Goal: Task Accomplishment & Management: Complete application form

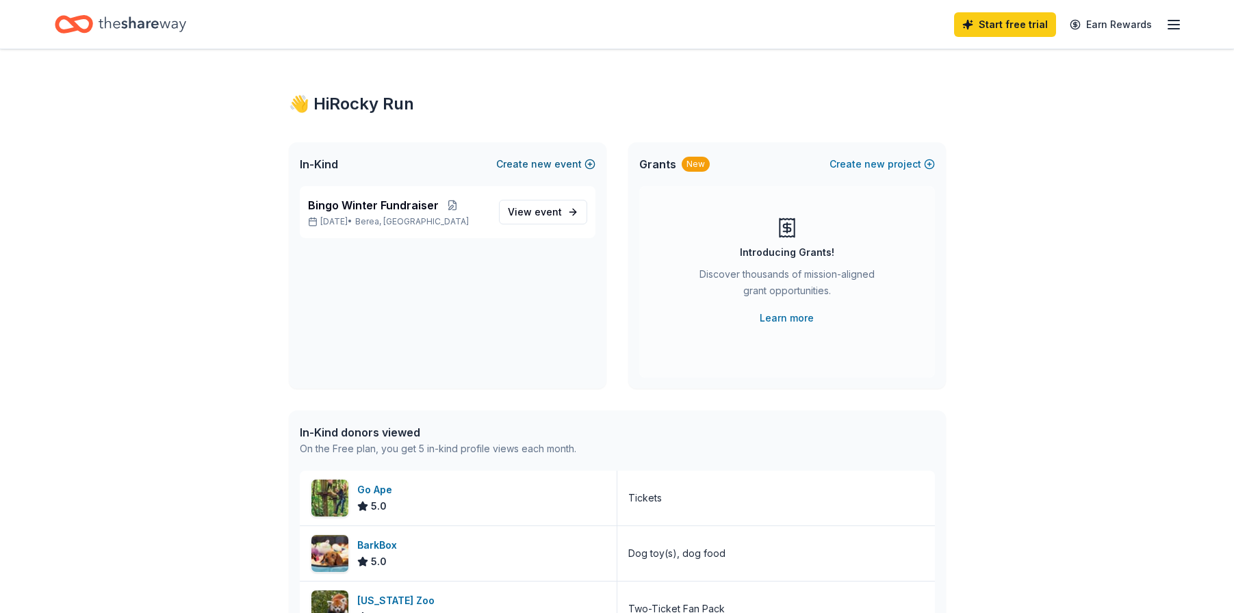
click at [573, 166] on button "Create new event" at bounding box center [545, 164] width 99 height 16
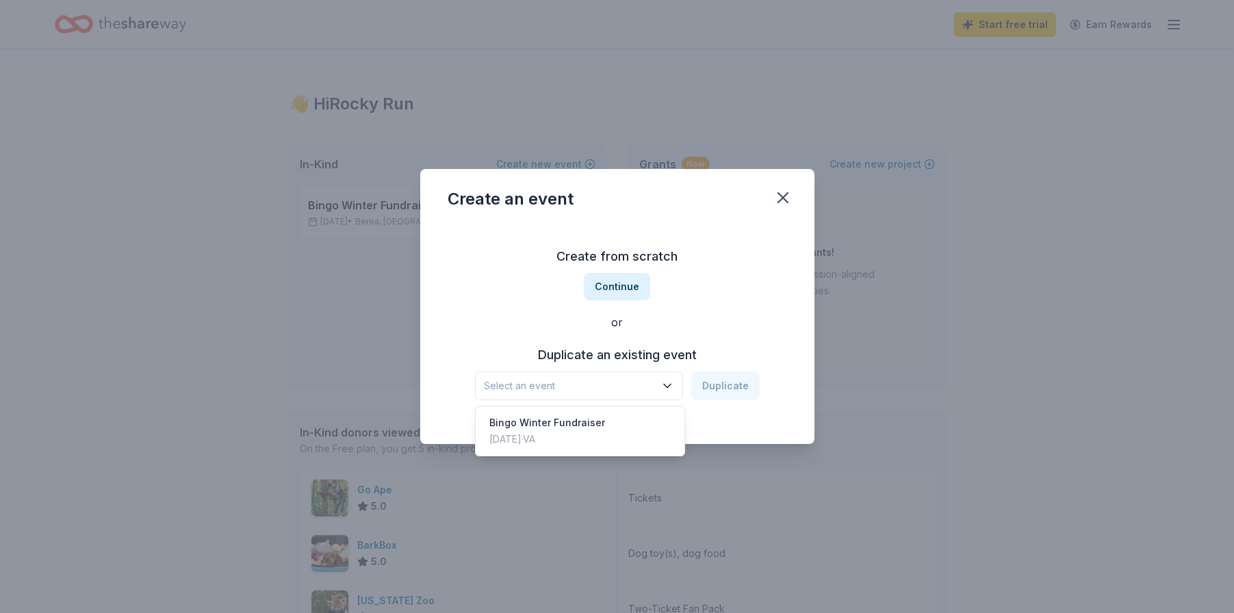
click at [608, 390] on span "Select an event" at bounding box center [569, 386] width 171 height 16
click at [629, 285] on button "Continue" at bounding box center [617, 286] width 66 height 27
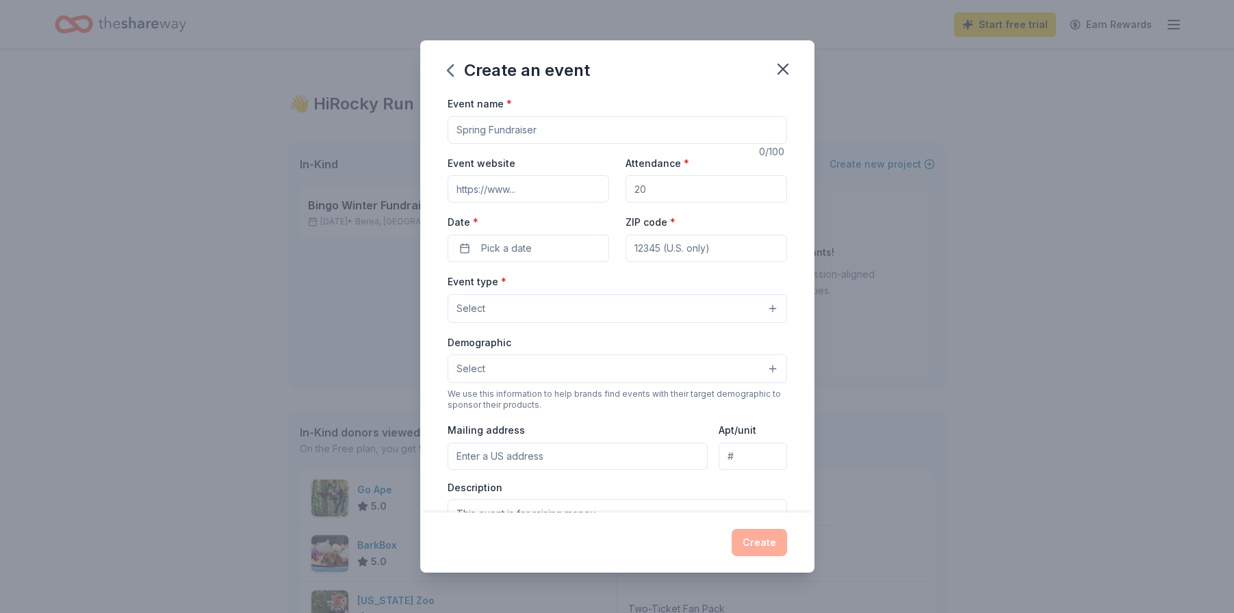
click at [604, 124] on input "Event name *" at bounding box center [616, 129] width 339 height 27
click at [515, 130] on input "Staff Appreication" at bounding box center [616, 129] width 339 height 27
type input "Staff Appreciation"
click at [651, 189] on input "Attendance *" at bounding box center [705, 188] width 161 height 27
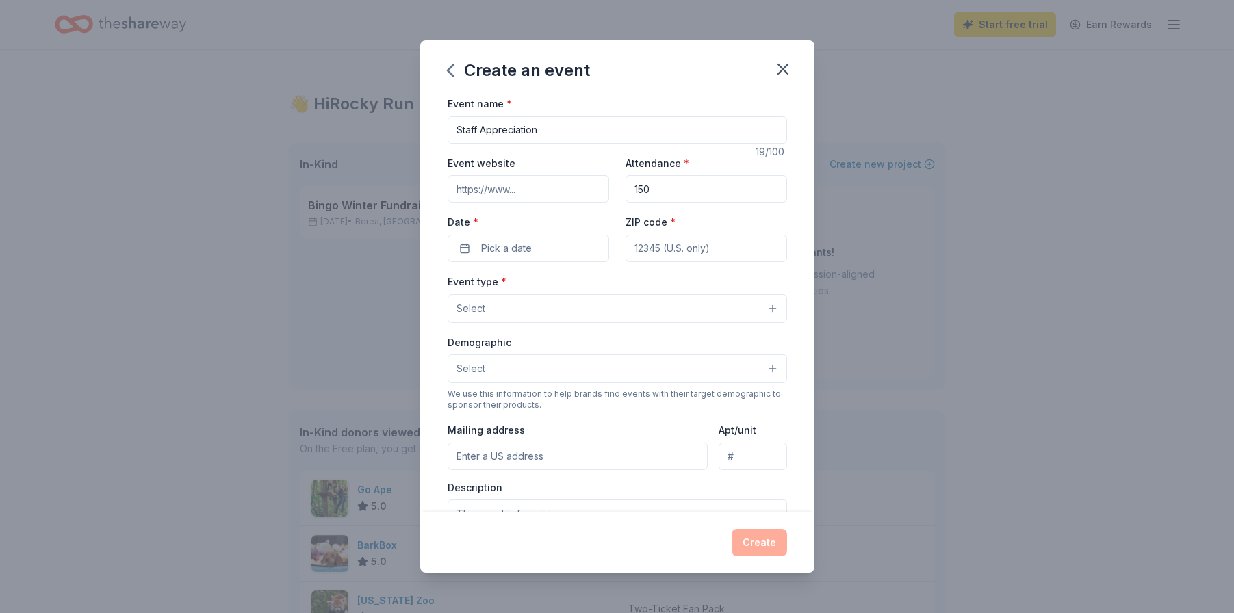
type input "150"
click at [677, 247] on input "ZIP code *" at bounding box center [705, 248] width 161 height 27
type input "22406"
click at [540, 245] on button "Pick a date" at bounding box center [527, 248] width 161 height 27
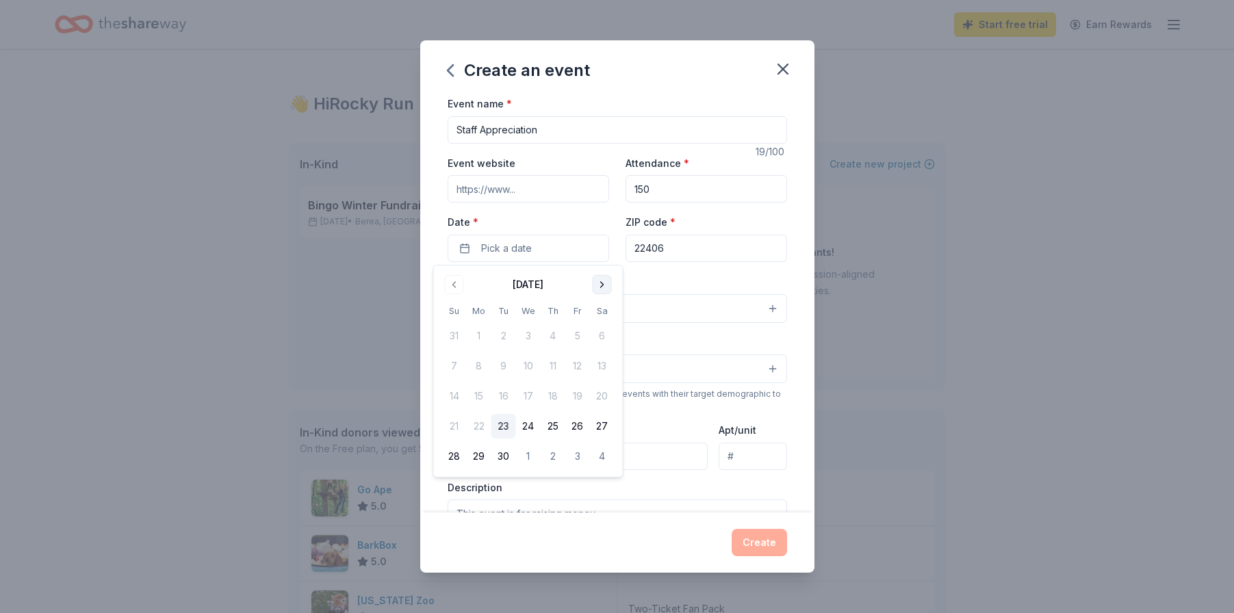
click at [599, 286] on button "Go to next month" at bounding box center [601, 284] width 19 height 19
click at [569, 402] on button "17" at bounding box center [577, 396] width 25 height 25
click at [657, 341] on div "Demographic Select" at bounding box center [616, 359] width 339 height 50
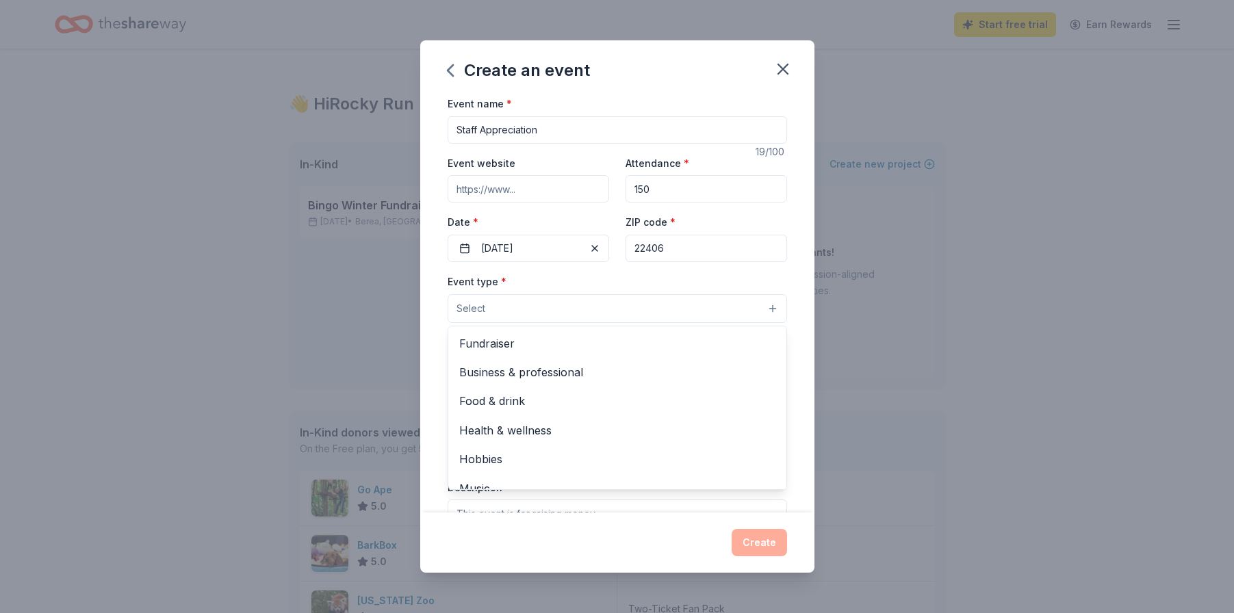
click at [606, 311] on button "Select" at bounding box center [616, 308] width 339 height 29
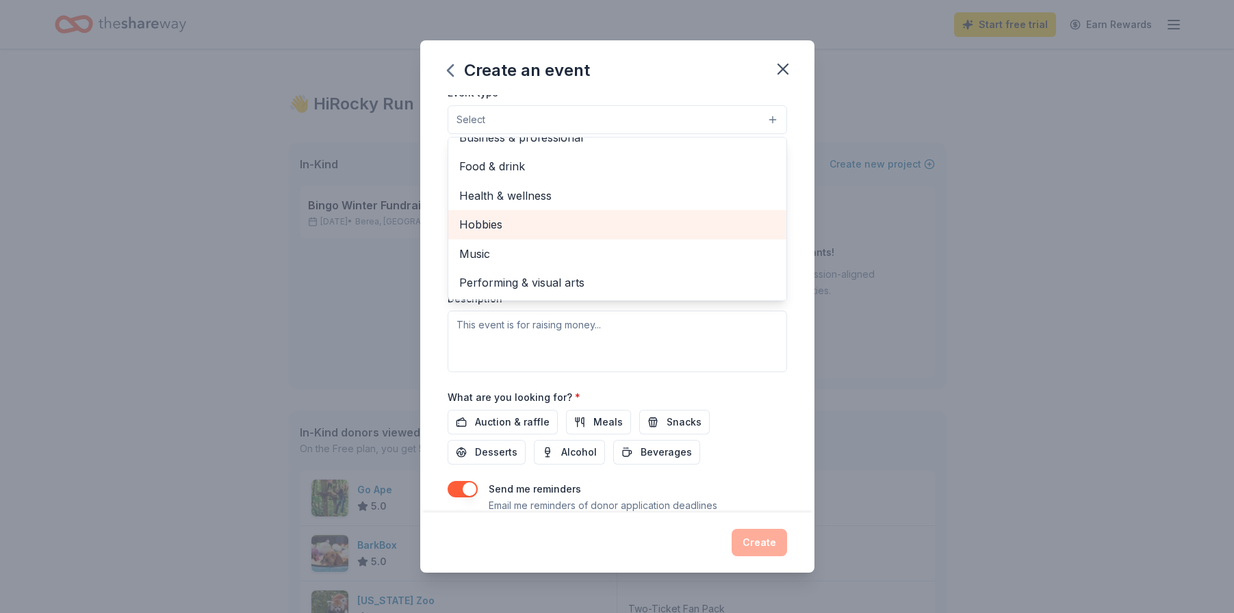
scroll to position [209, 0]
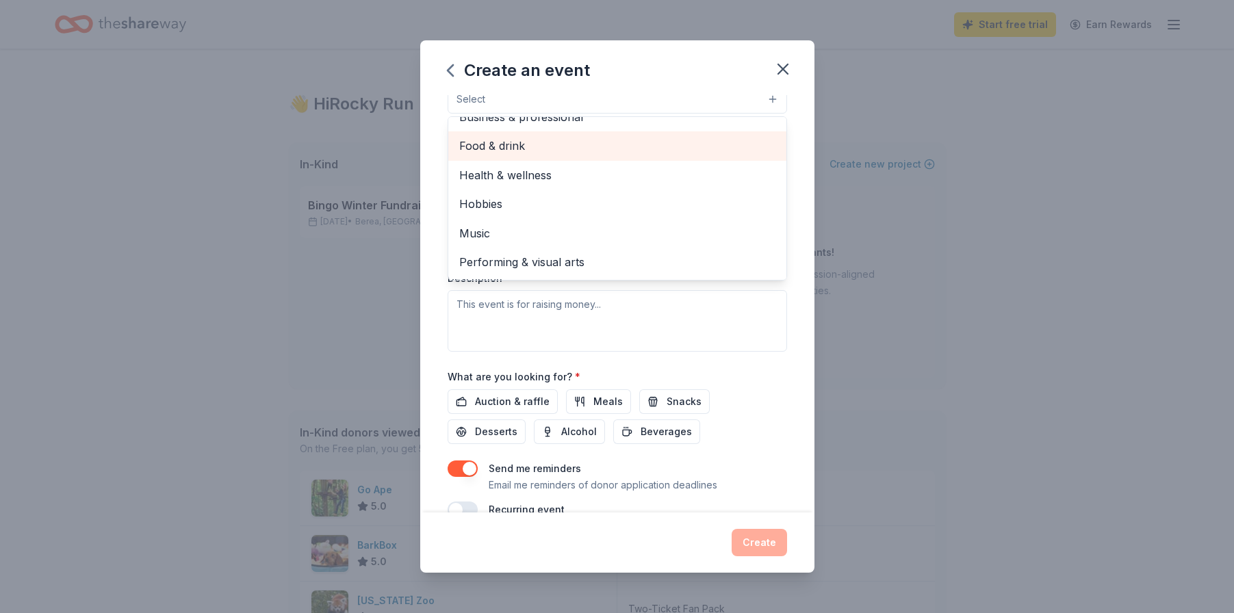
click at [508, 146] on span "Food & drink" at bounding box center [617, 146] width 316 height 18
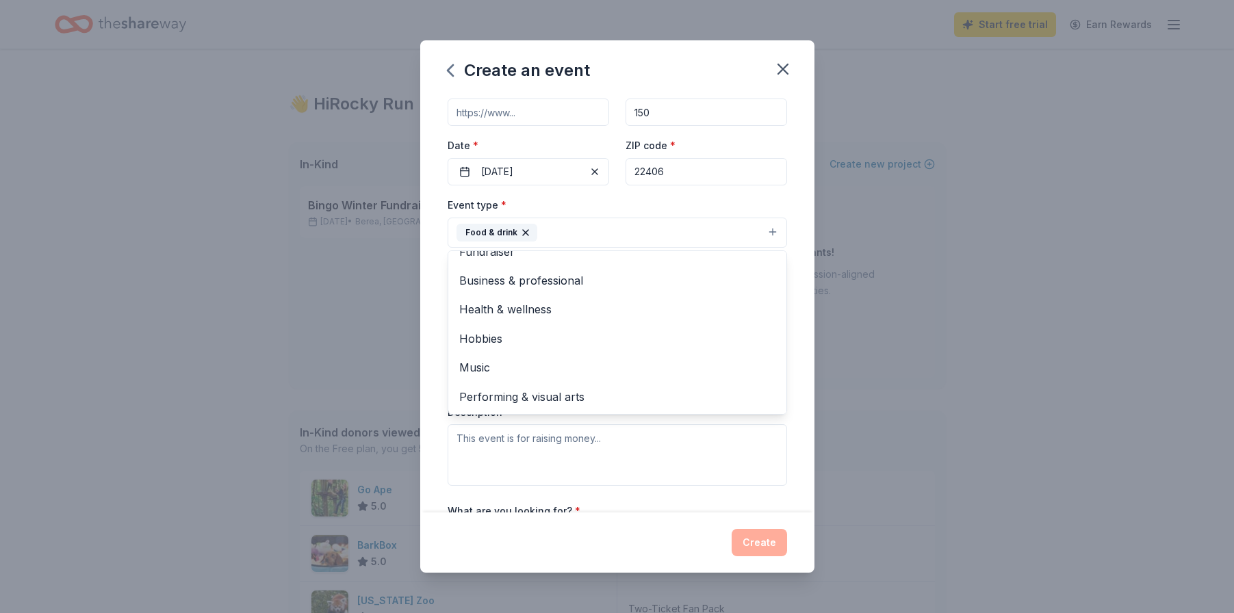
scroll to position [76, 0]
click at [575, 204] on div "Event type * Food & drink Fundraiser Business & professional Health & wellness …" at bounding box center [616, 222] width 339 height 51
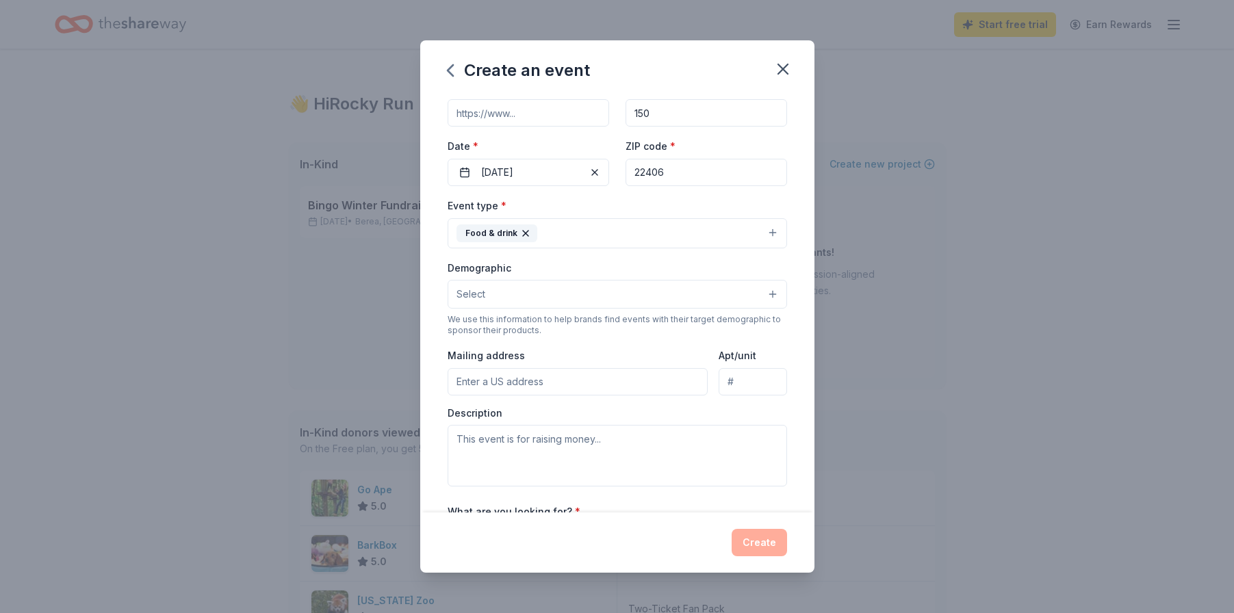
click at [547, 297] on button "Select" at bounding box center [616, 294] width 339 height 29
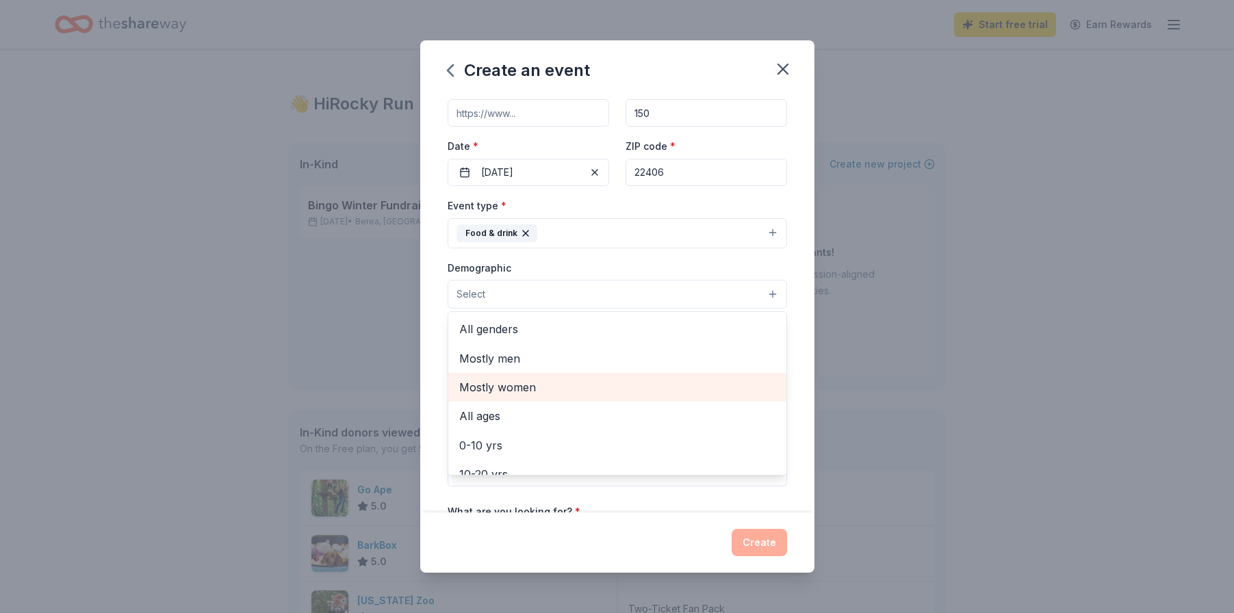
click at [517, 391] on span "Mostly women" at bounding box center [617, 387] width 316 height 18
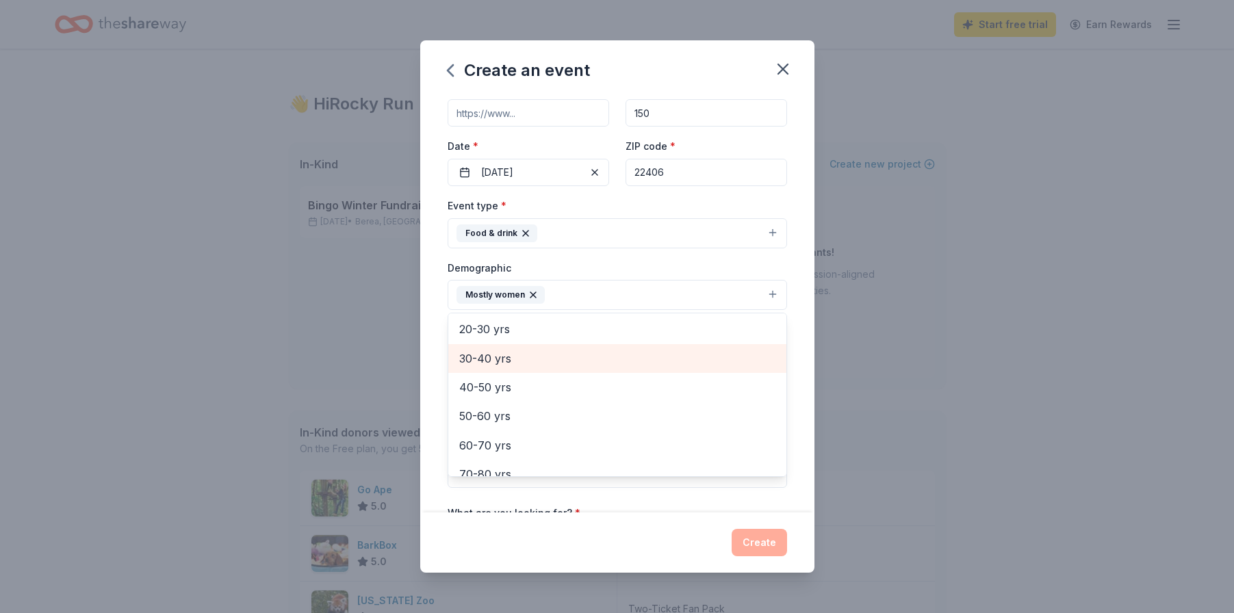
click at [500, 356] on span "30-40 yrs" at bounding box center [617, 359] width 316 height 18
click at [428, 337] on div "Event name * Staff Appreciation 19 /100 Event website Attendance * 150 Date * 1…" at bounding box center [617, 303] width 394 height 417
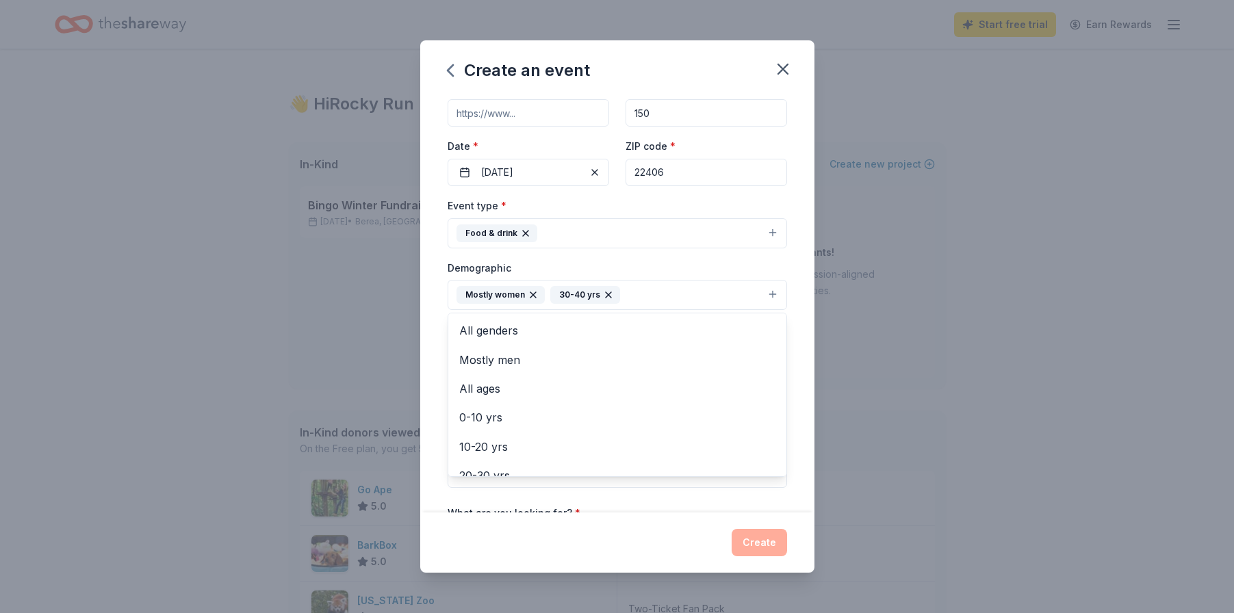
click at [678, 294] on button "Mostly women 30-40 yrs" at bounding box center [616, 295] width 339 height 30
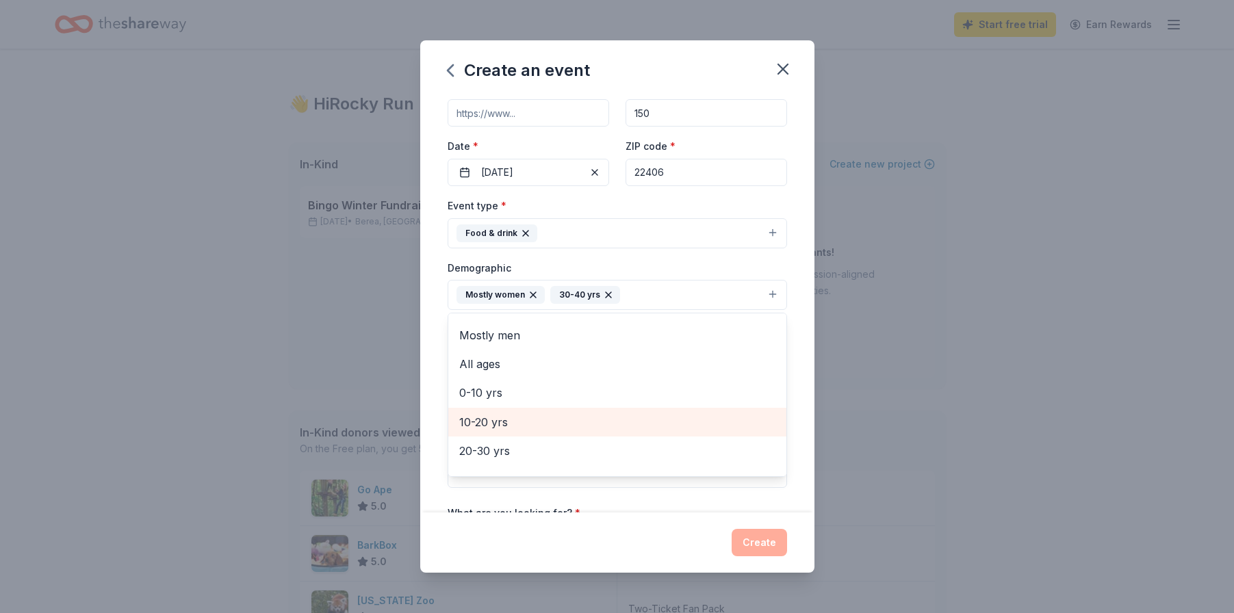
scroll to position [31, 0]
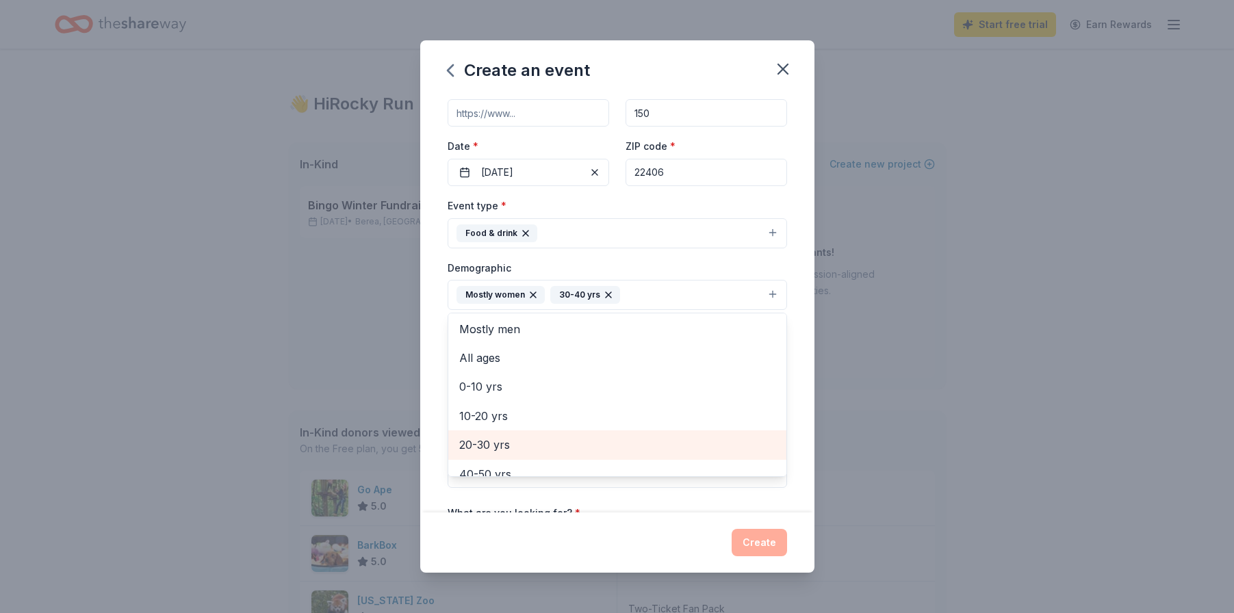
click at [514, 441] on span "20-30 yrs" at bounding box center [617, 445] width 316 height 18
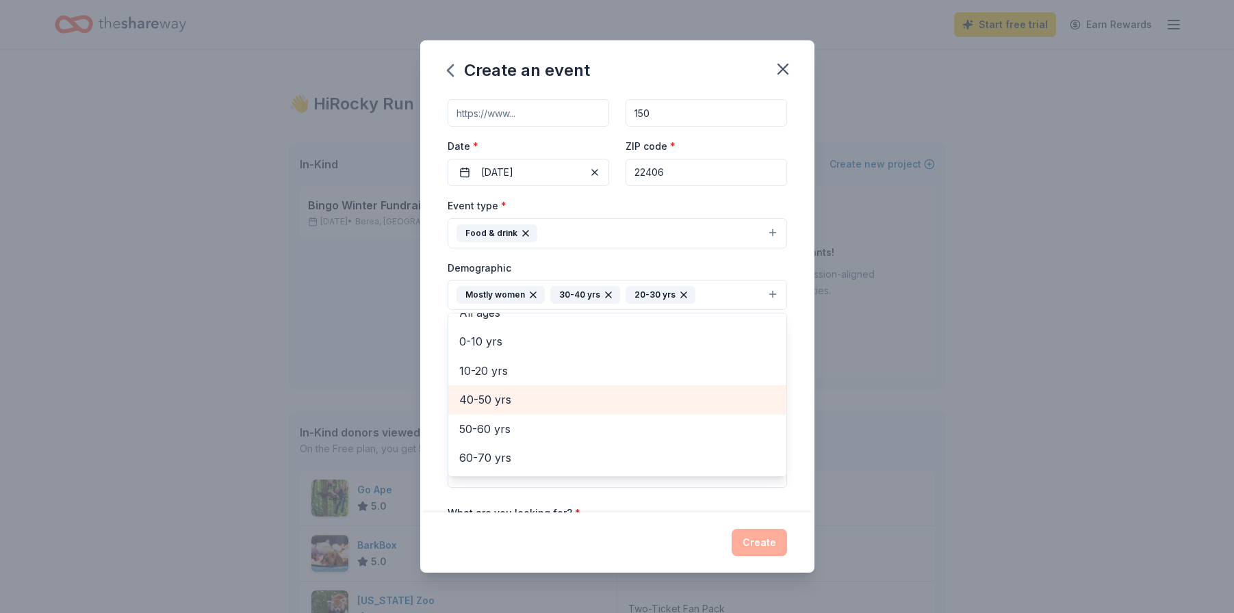
scroll to position [94, 0]
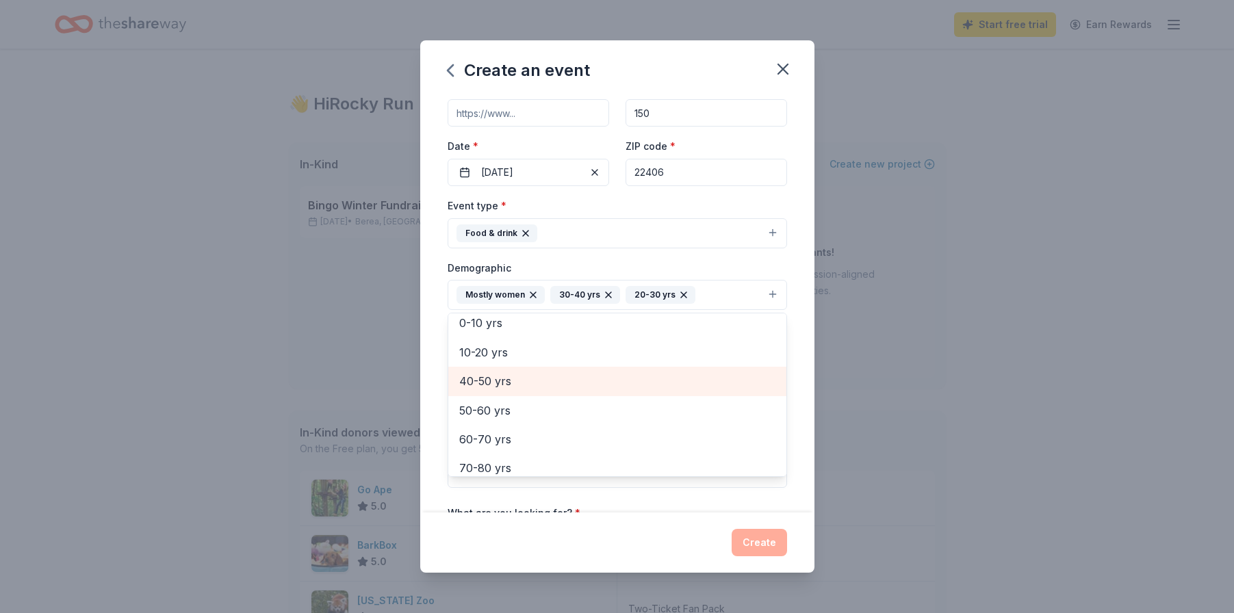
click at [507, 387] on span "40-50 yrs" at bounding box center [617, 381] width 316 height 18
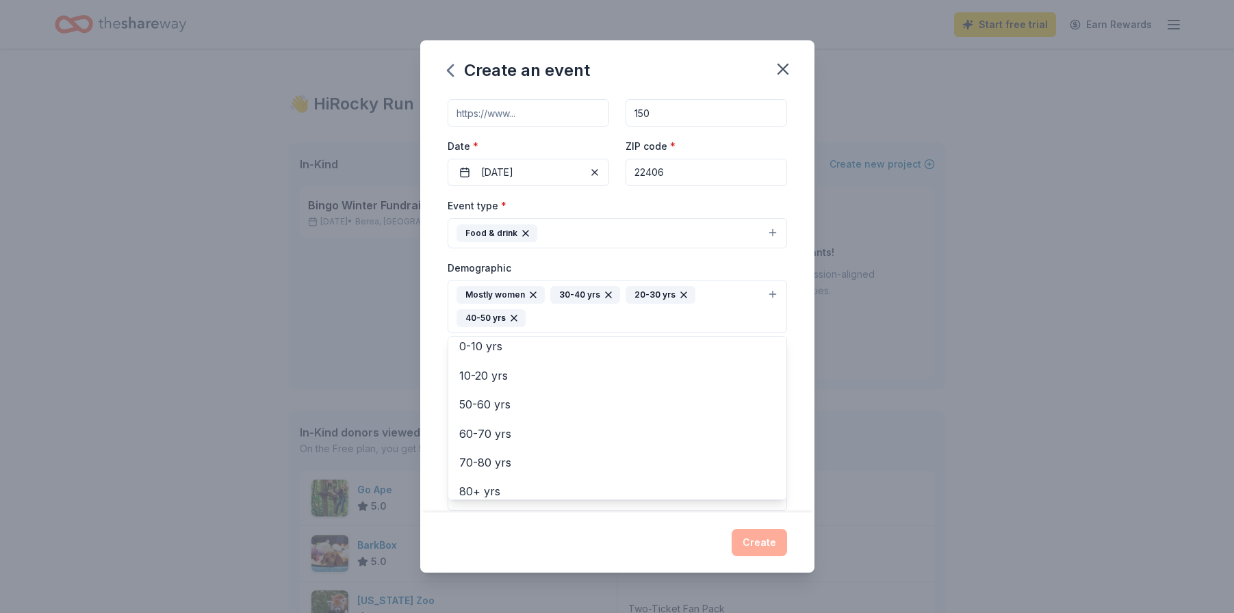
click at [440, 310] on div "Event name * Staff Appreciation 19 /100 Event website Attendance * 150 Date * 1…" at bounding box center [617, 303] width 394 height 417
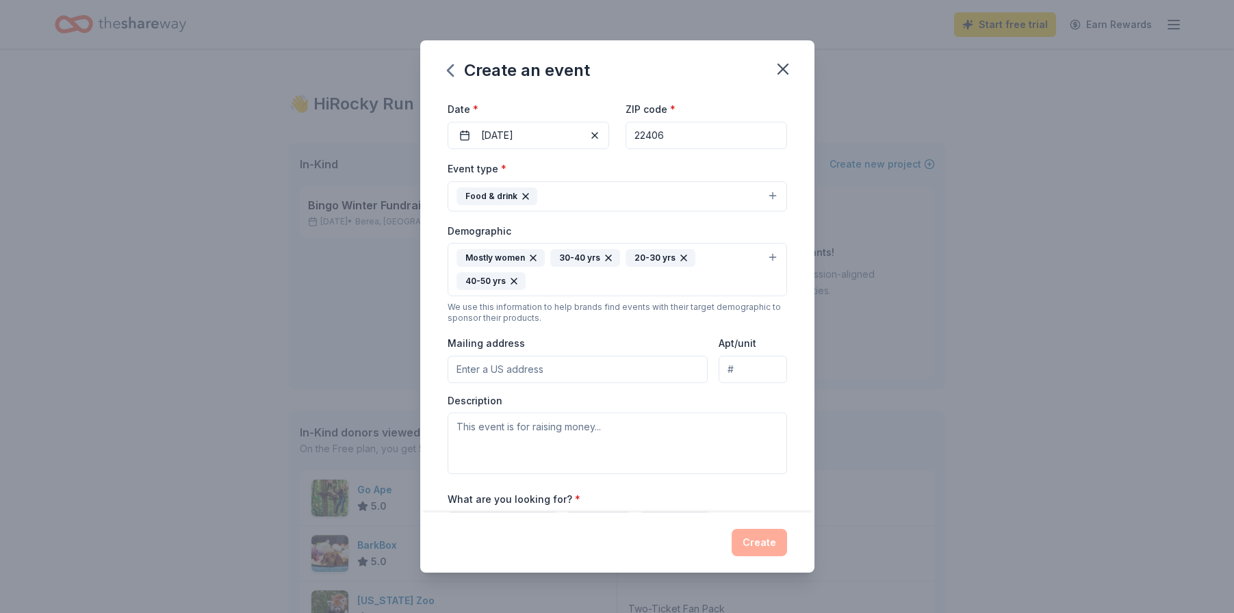
scroll to position [122, 0]
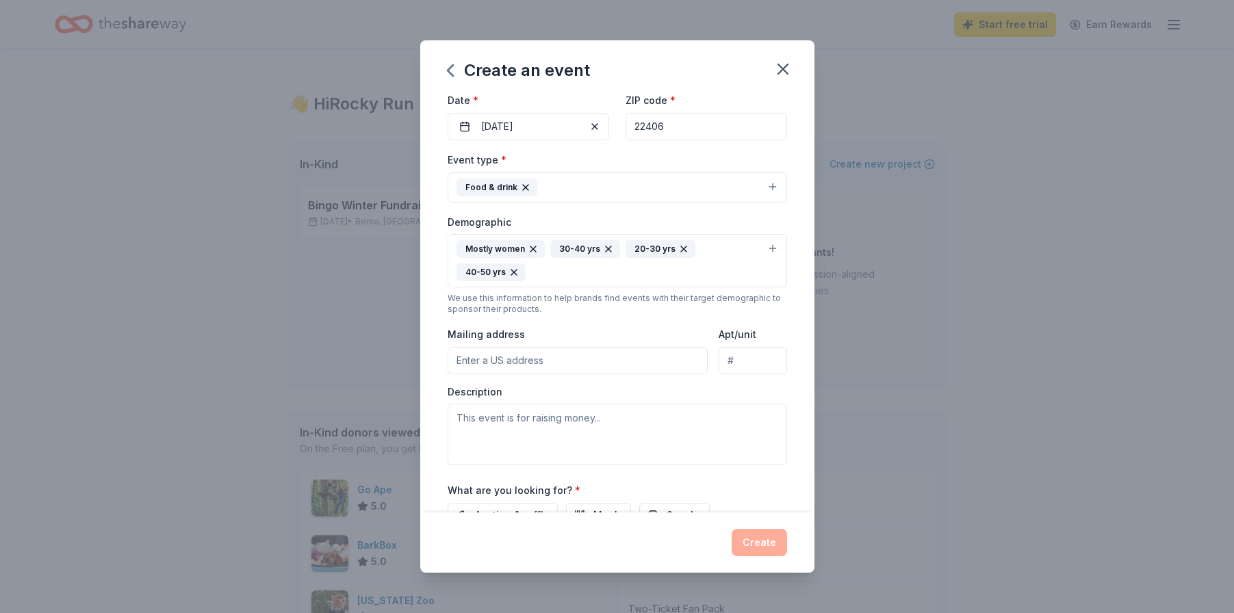
click at [495, 354] on input "Mailing address" at bounding box center [577, 360] width 261 height 27
click at [468, 363] on input "96 Reservoir Road, Fredericksburg, VA, 22406" at bounding box center [577, 360] width 261 height 27
type input "95 Reservoir Road, Fredericksburg, VA, 22406"
click at [443, 432] on div "Event name * Staff Appreciation 19 /100 Event website Attendance * 150 Date * 1…" at bounding box center [617, 303] width 394 height 417
click at [518, 426] on textarea at bounding box center [616, 435] width 339 height 62
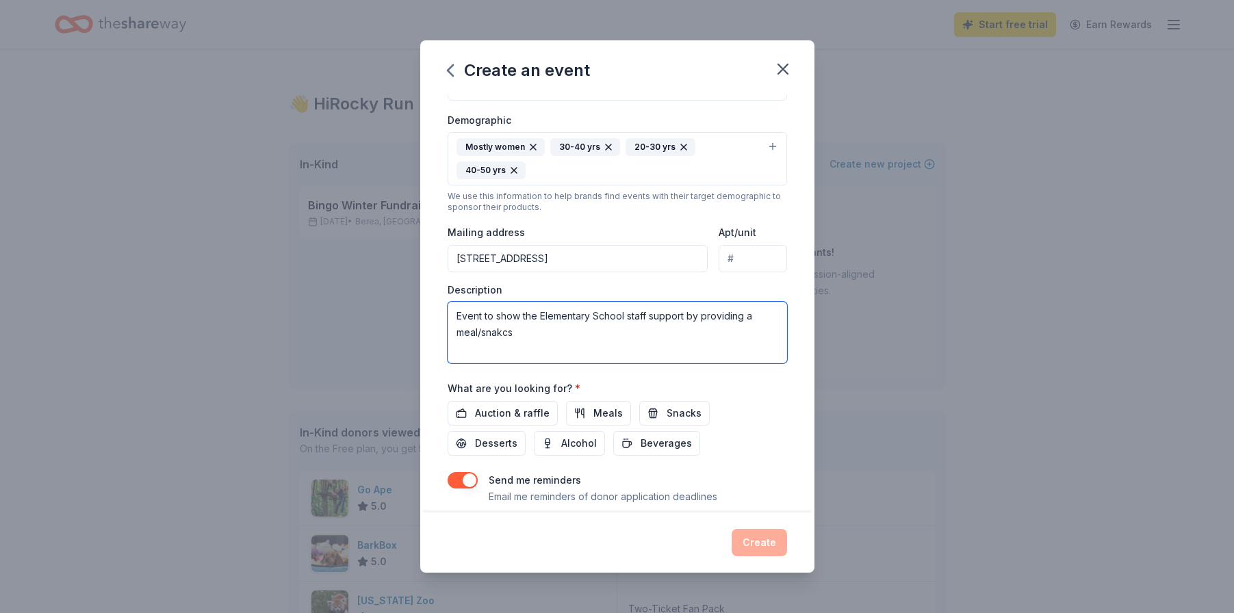
scroll to position [263, 0]
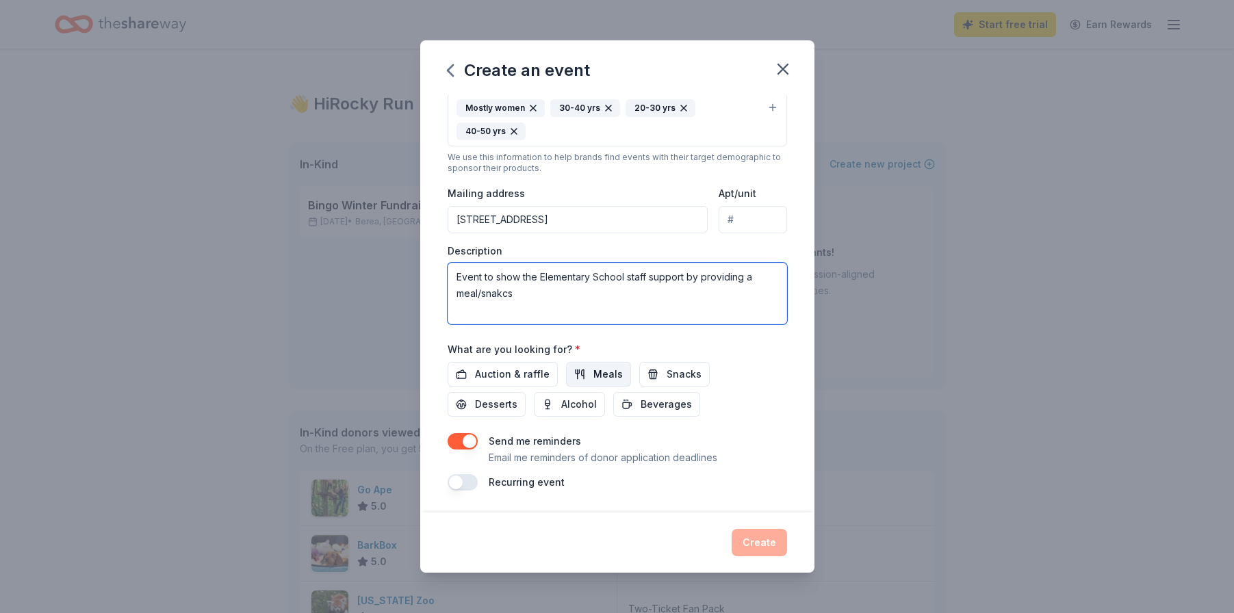
type textarea "Event to show the Elementary School staff support by providing a meal/snakcs"
click at [593, 372] on span "Meals" at bounding box center [607, 374] width 29 height 16
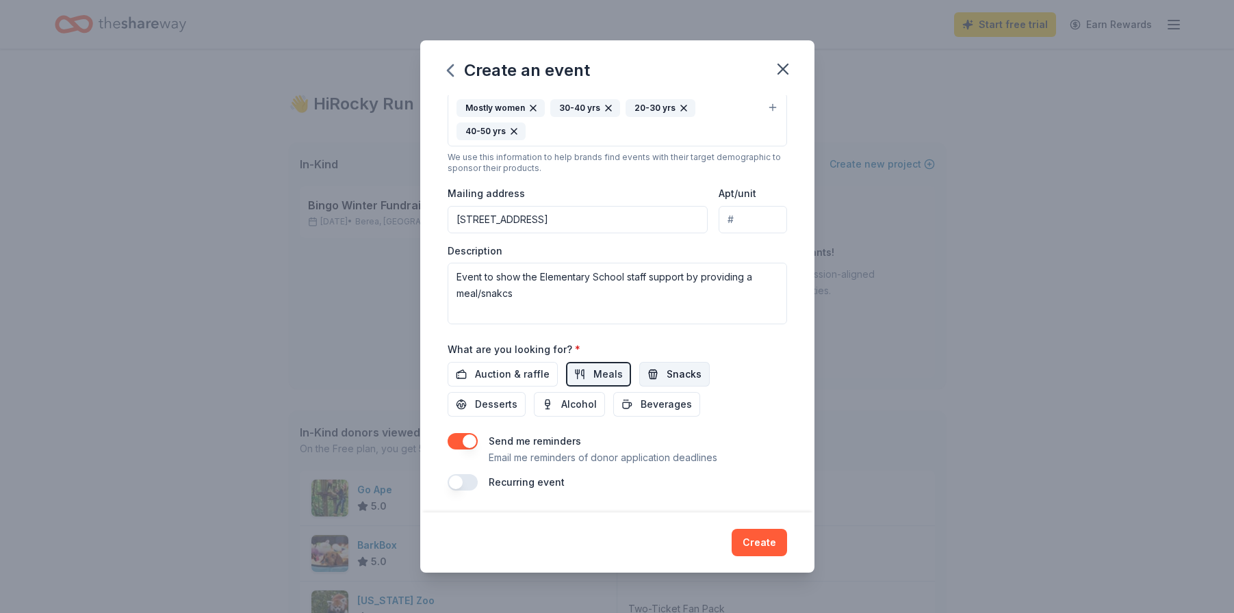
click at [666, 372] on span "Snacks" at bounding box center [683, 374] width 35 height 16
click at [458, 441] on button "button" at bounding box center [462, 441] width 30 height 16
click at [640, 405] on span "Beverages" at bounding box center [665, 404] width 51 height 16
click at [763, 541] on button "Create" at bounding box center [758, 542] width 55 height 27
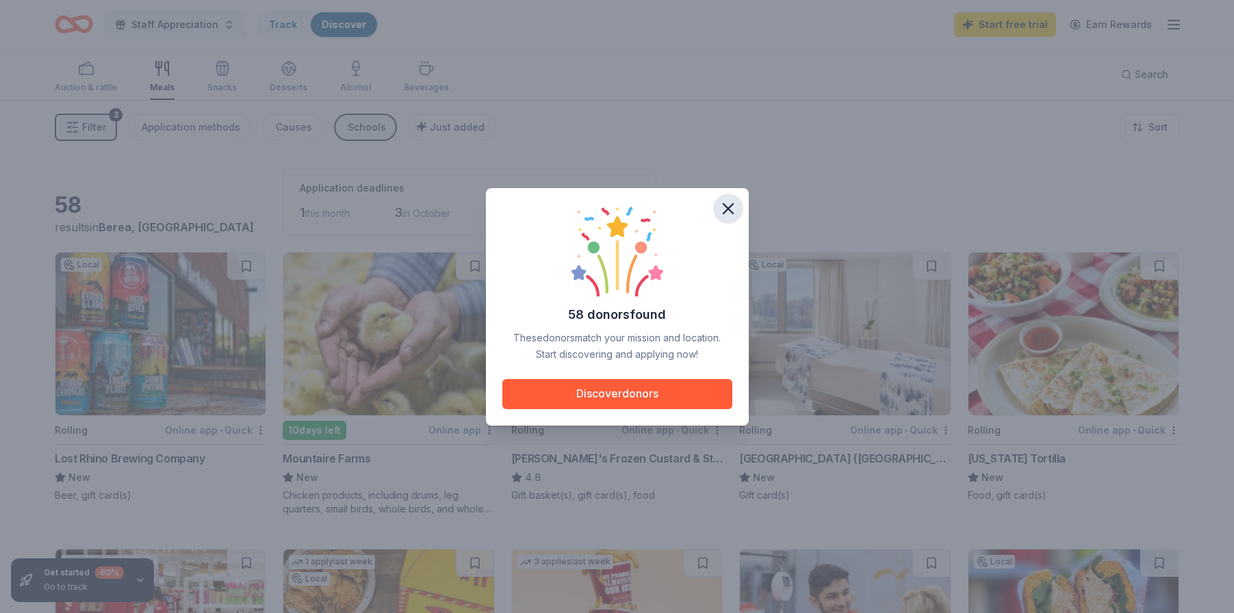
click at [732, 210] on icon "button" at bounding box center [727, 208] width 19 height 19
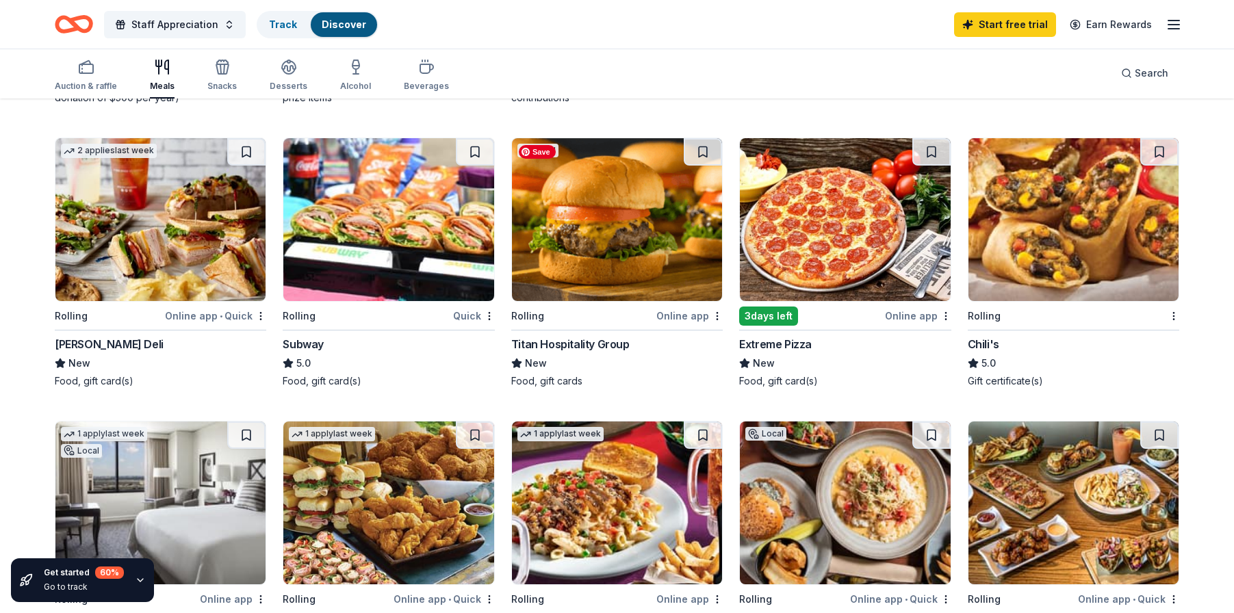
scroll to position [717, 0]
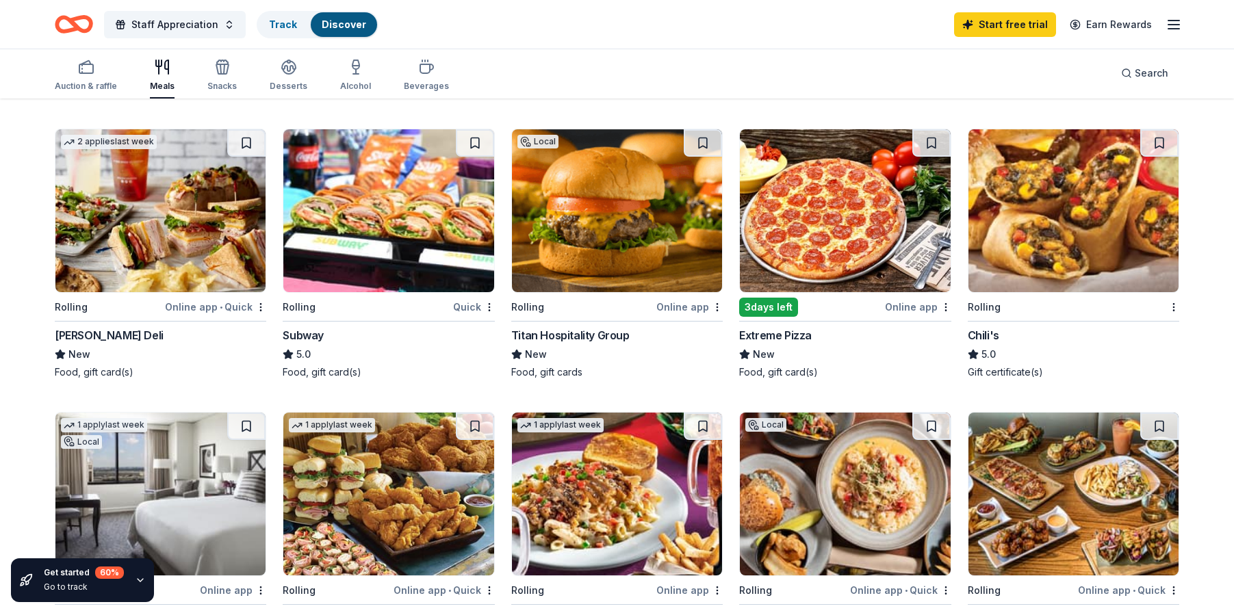
click at [213, 304] on div "Online app • Quick" at bounding box center [215, 306] width 101 height 17
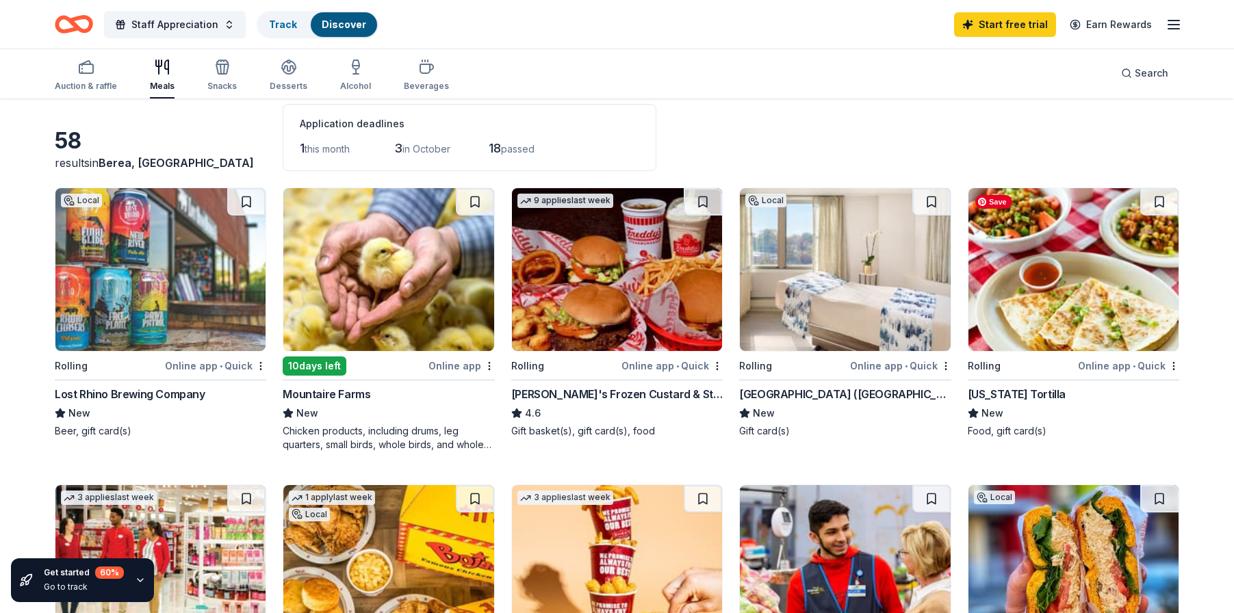
scroll to position [0, 0]
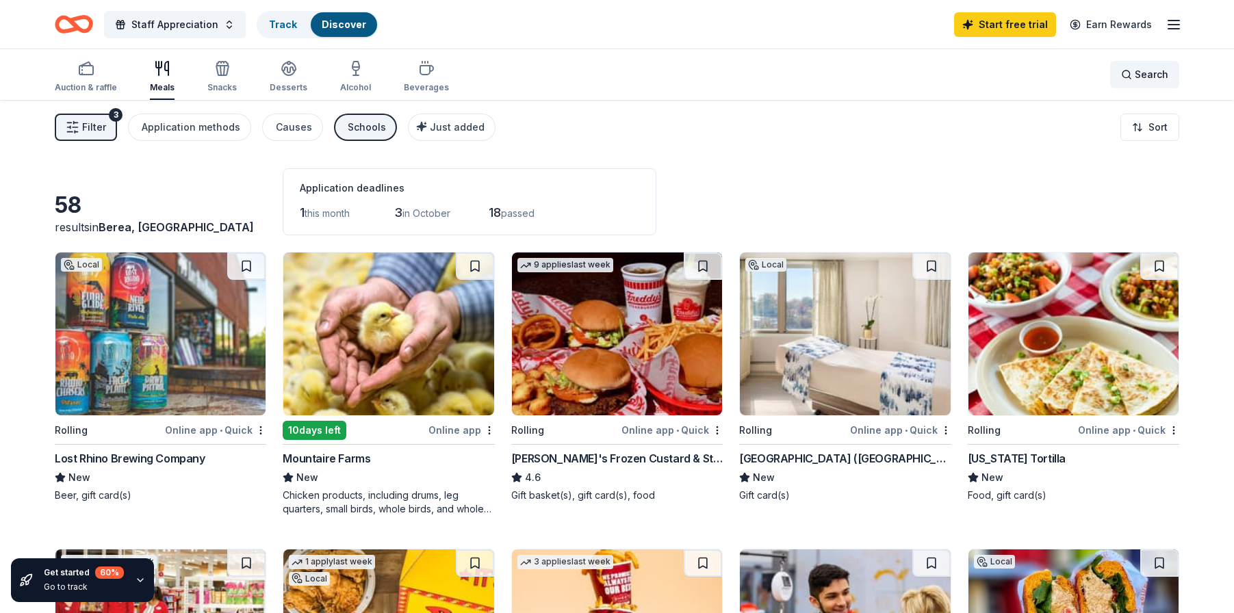
click at [1151, 75] on span "Search" at bounding box center [1151, 74] width 34 height 16
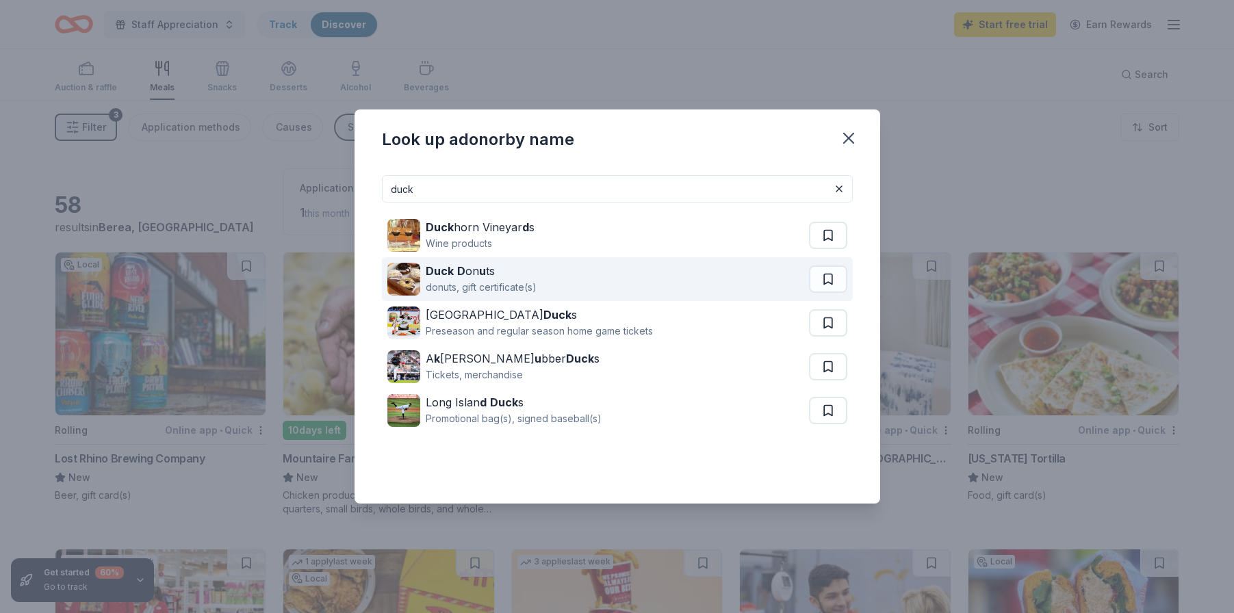
type input "duck"
click at [449, 295] on div "donuts, gift certificate(s)" at bounding box center [481, 287] width 111 height 16
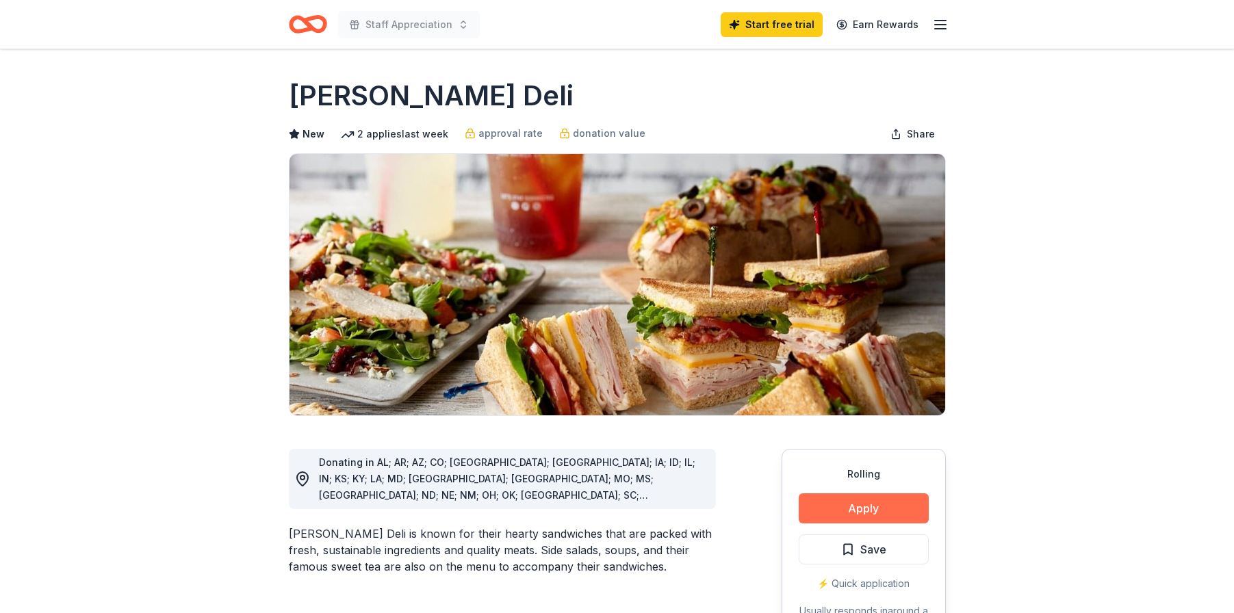
click at [855, 513] on button "Apply" at bounding box center [863, 508] width 130 height 30
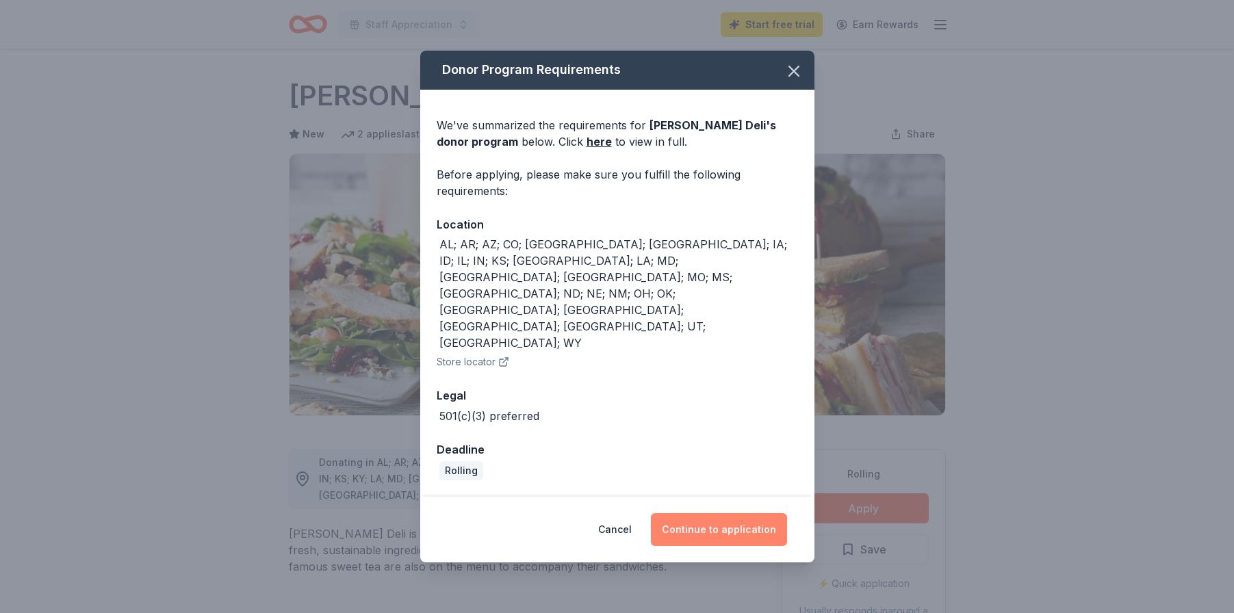
click at [717, 513] on button "Continue to application" at bounding box center [719, 529] width 136 height 33
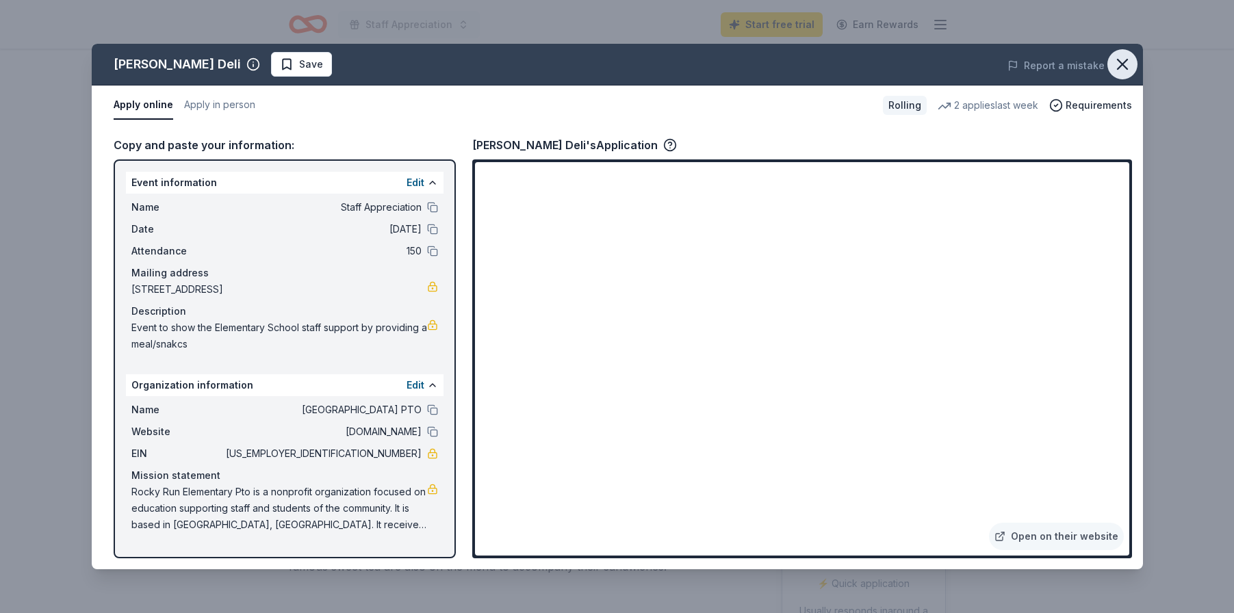
click at [1119, 61] on icon "button" at bounding box center [1122, 65] width 10 height 10
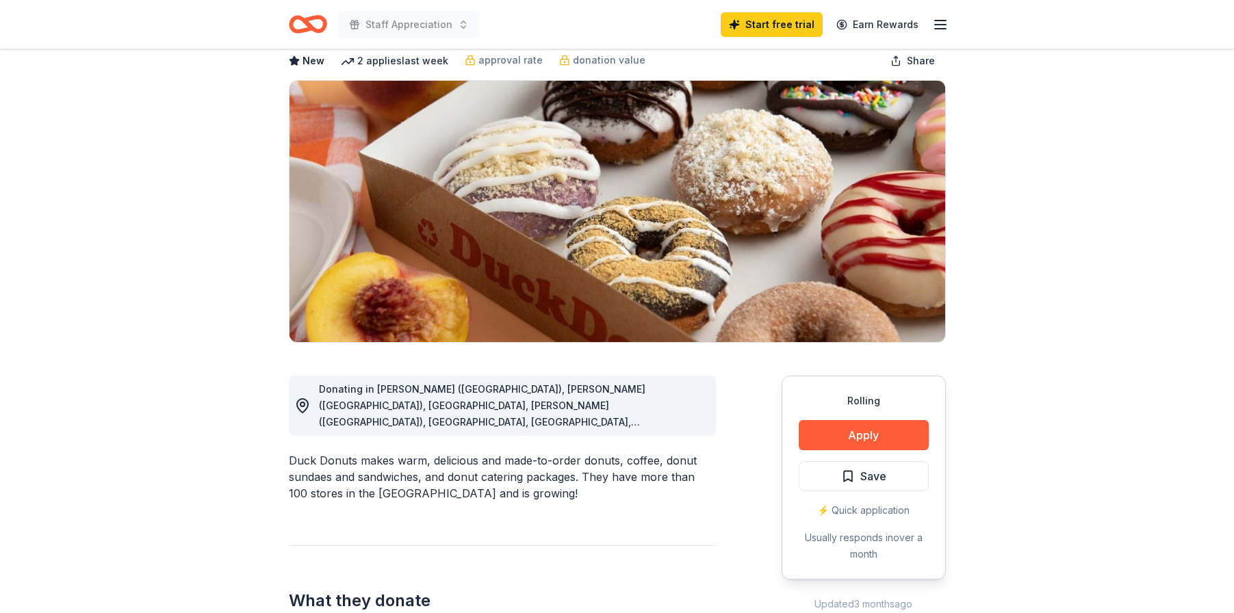
scroll to position [112, 0]
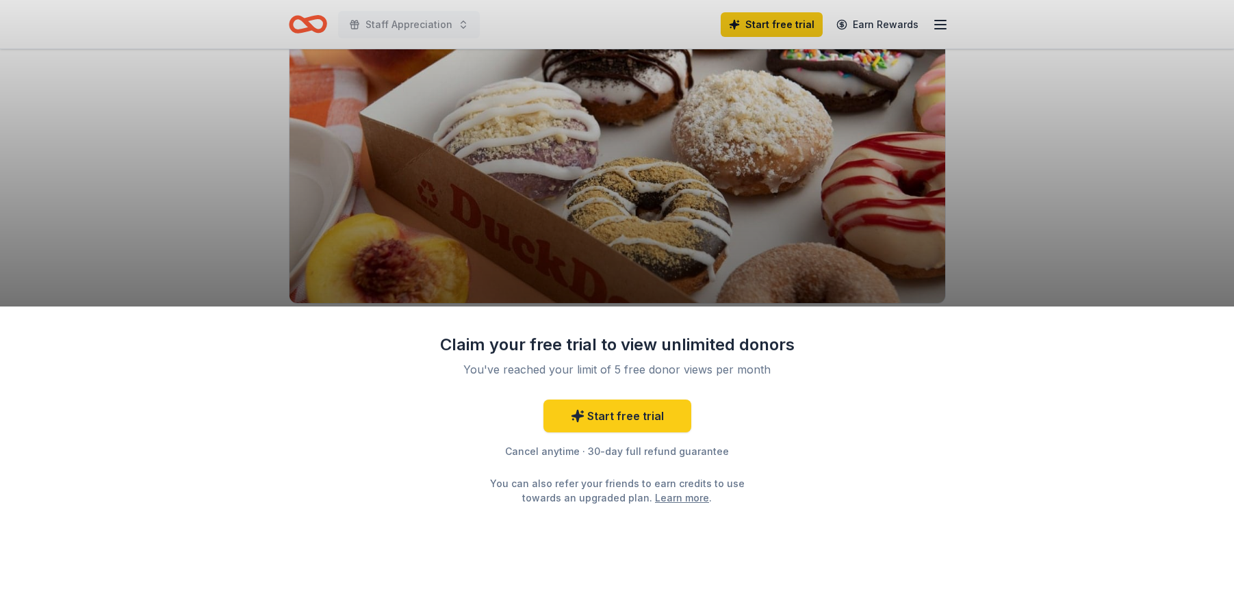
click at [1052, 242] on div "Claim your free trial to view unlimited donors You've reached your limit of 5 f…" at bounding box center [617, 306] width 1234 height 613
